Goal: Find specific page/section: Find specific page/section

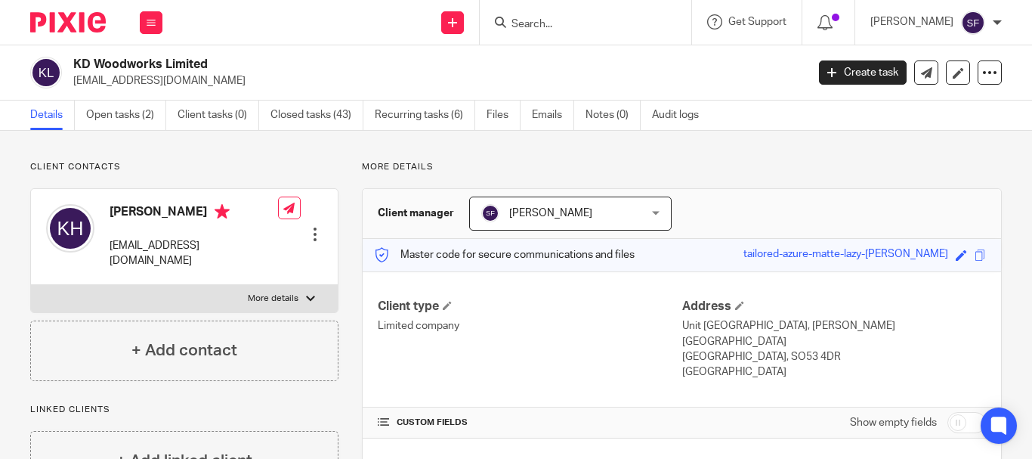
click at [604, 17] on form at bounding box center [590, 22] width 161 height 19
click at [600, 30] on input "Search" at bounding box center [578, 25] width 136 height 14
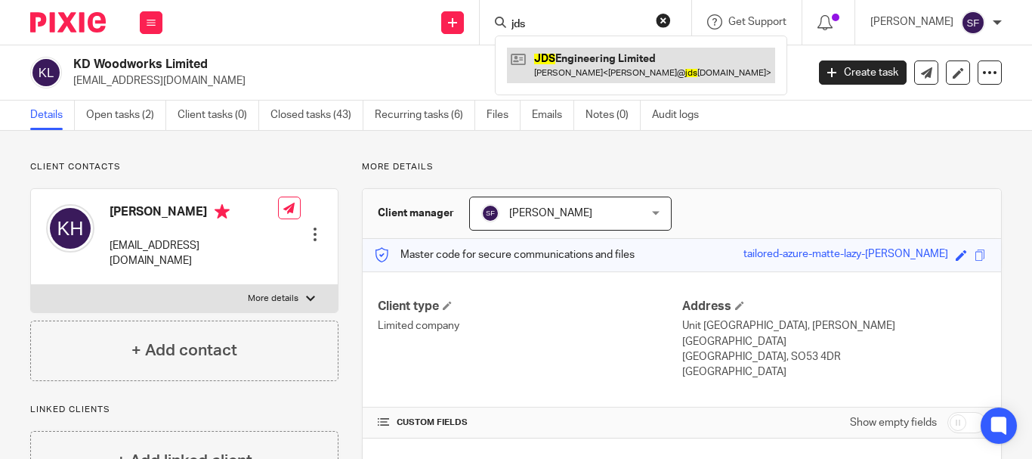
type input "jds"
click at [627, 66] on link at bounding box center [641, 65] width 268 height 35
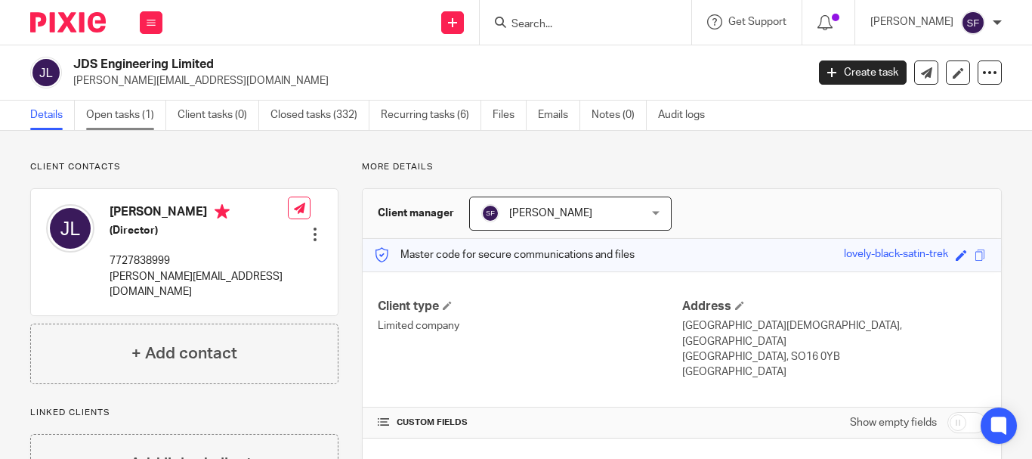
click at [119, 122] on link "Open tasks (1)" at bounding box center [126, 114] width 80 height 29
